Goal: Use online tool/utility: Use online tool/utility

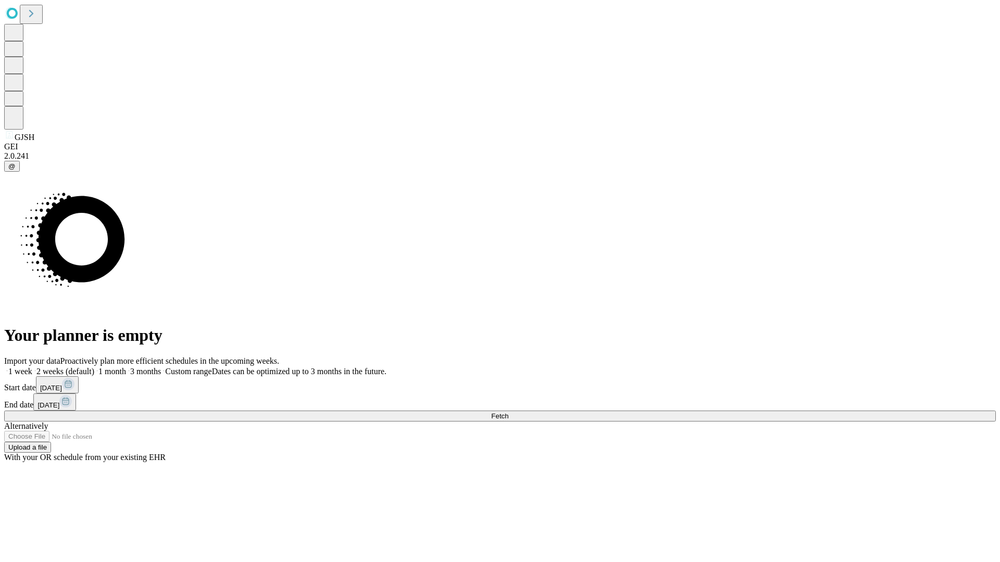
click at [508, 412] on span "Fetch" at bounding box center [499, 416] width 17 height 8
